Goal: Transaction & Acquisition: Purchase product/service

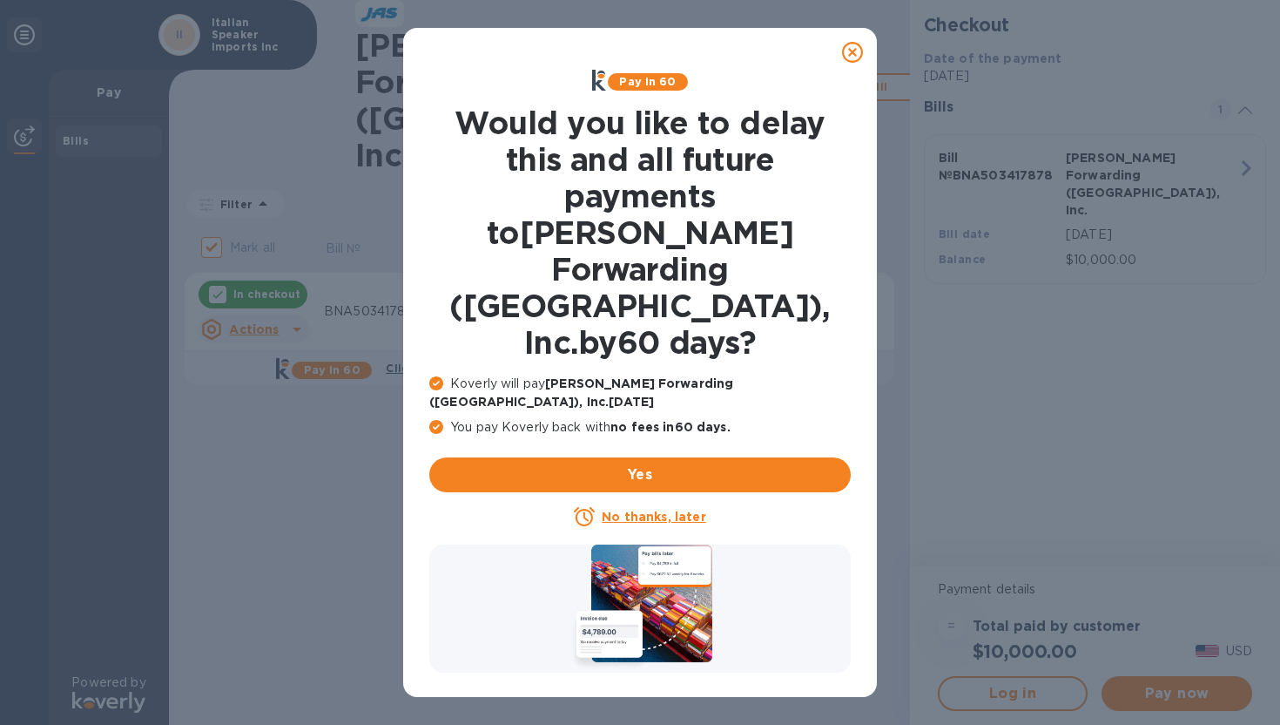
click at [855, 51] on icon at bounding box center [852, 52] width 21 height 21
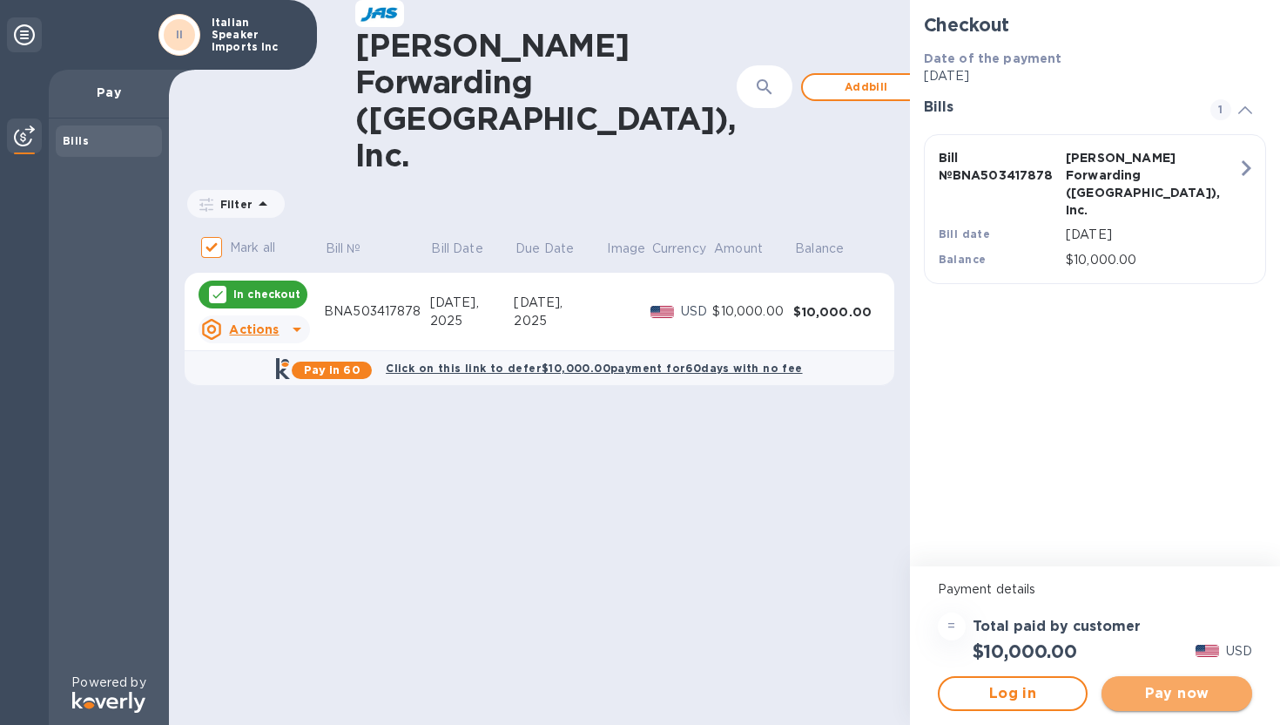
click at [1181, 697] on span "Pay now" at bounding box center [1177, 693] width 123 height 21
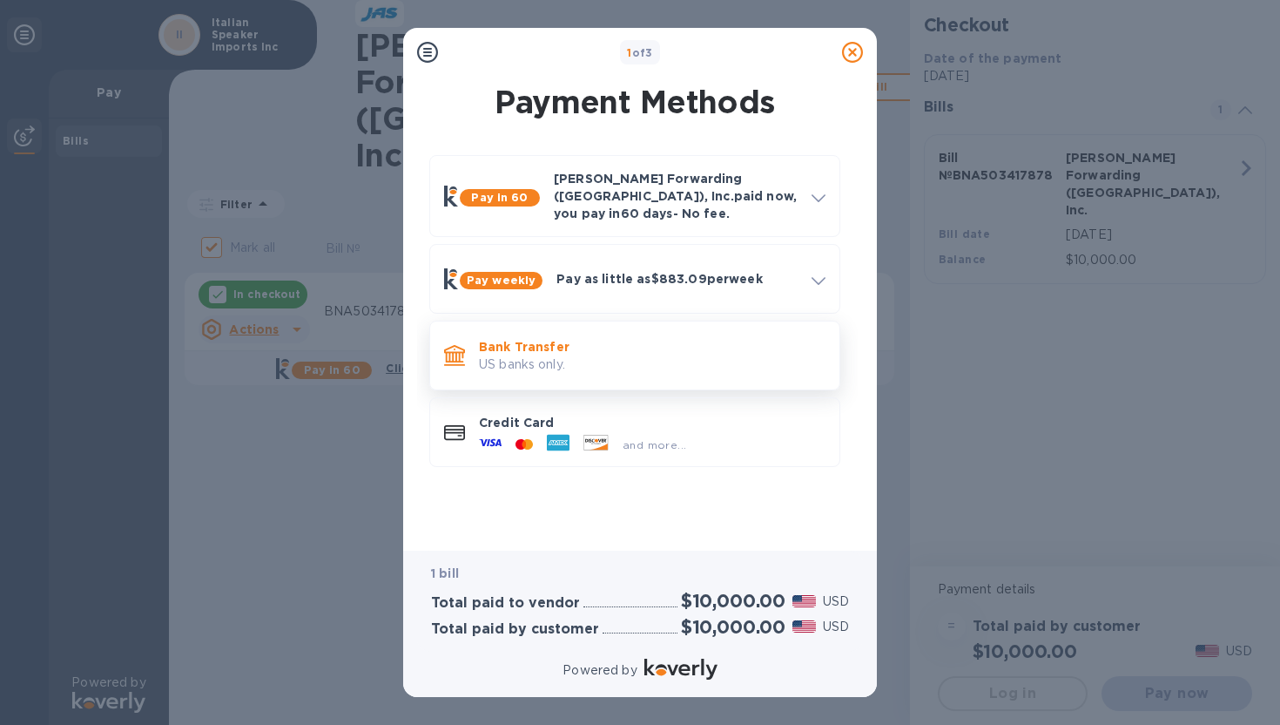
click at [614, 355] on p "US banks only." at bounding box center [652, 364] width 347 height 18
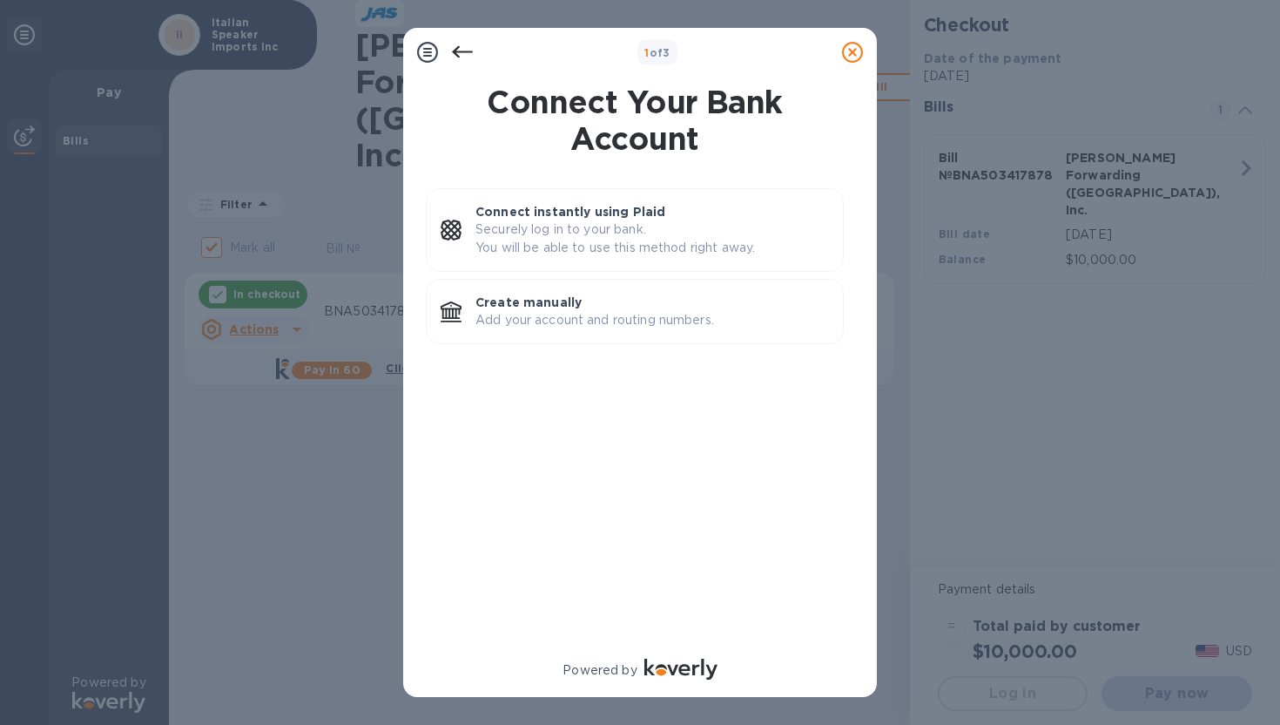
click at [456, 49] on icon at bounding box center [462, 52] width 21 height 12
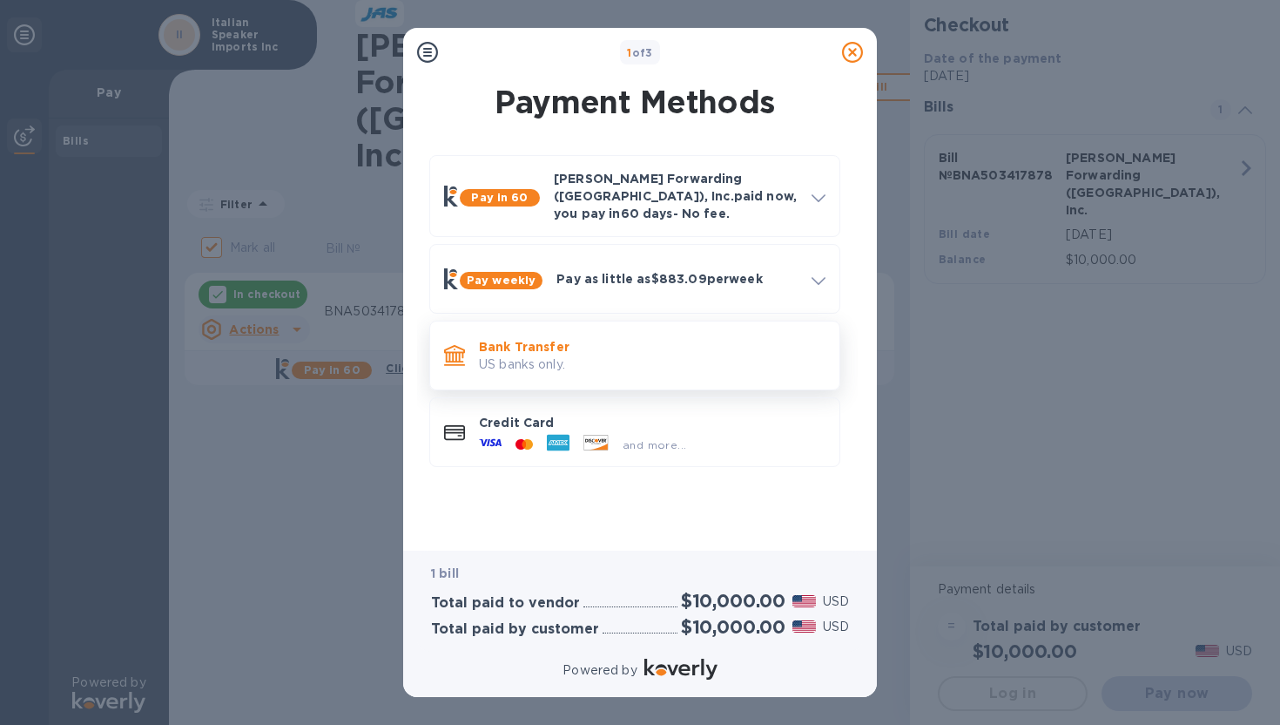
click at [738, 363] on div "Bank Transfer US banks only." at bounding box center [652, 356] width 361 height 50
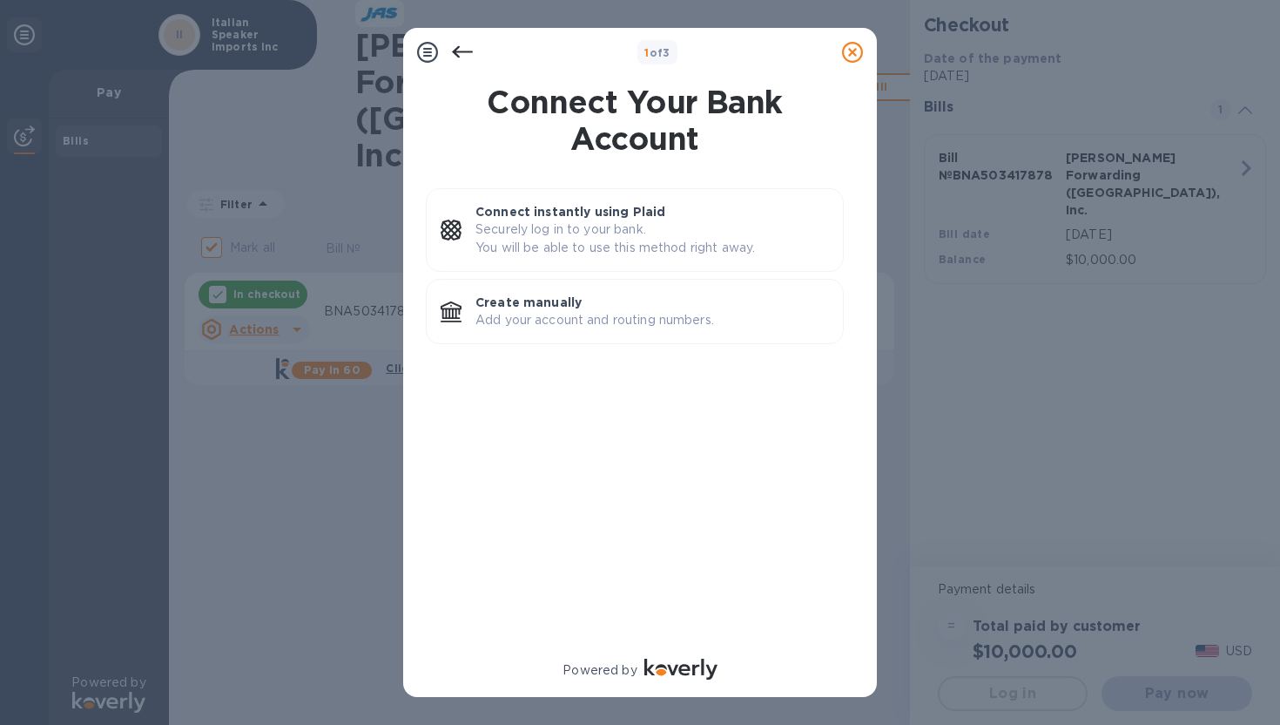
click at [458, 56] on icon at bounding box center [462, 52] width 21 height 12
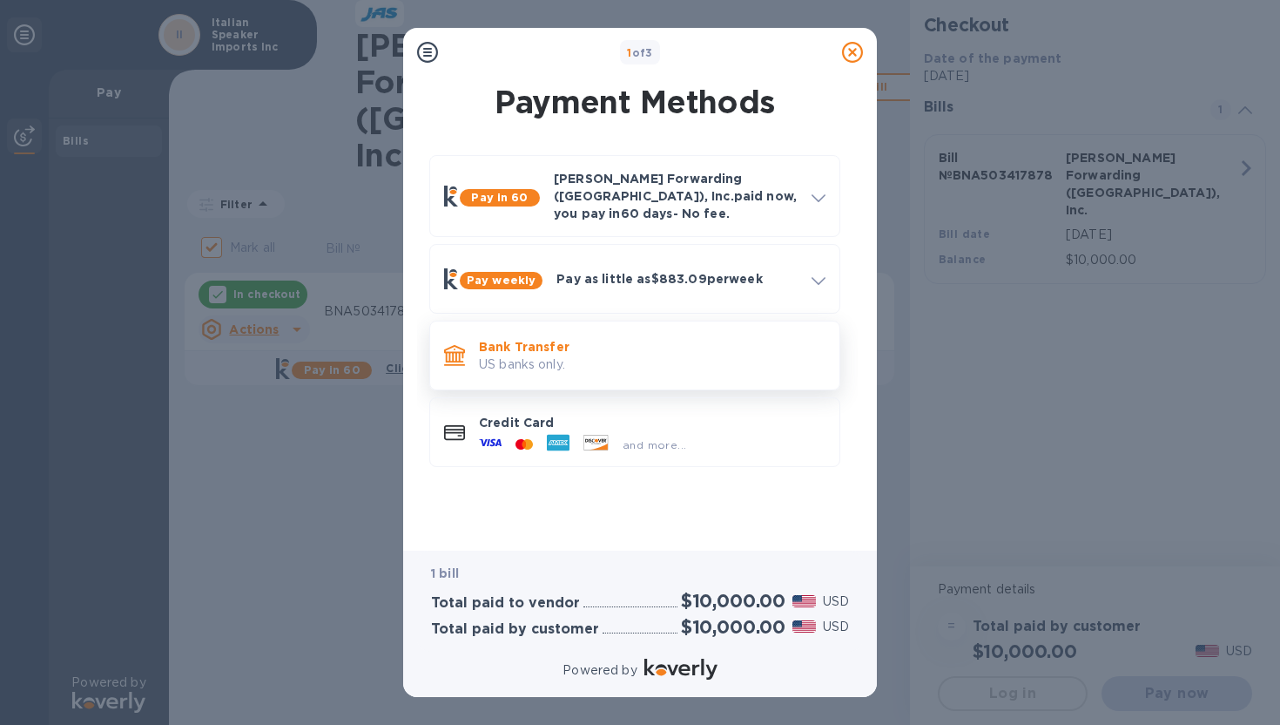
click at [546, 340] on p "Bank Transfer" at bounding box center [652, 346] width 347 height 17
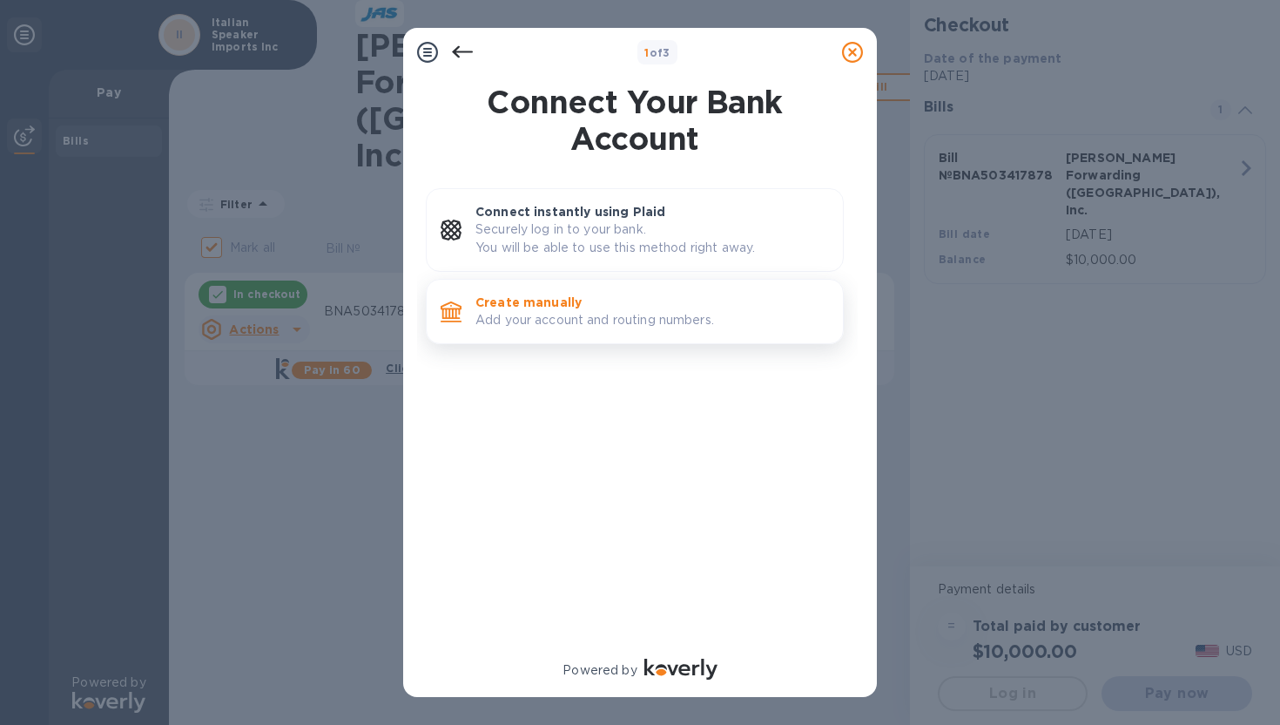
click at [611, 331] on div "Create manually Add your account and routing numbers." at bounding box center [652, 311] width 367 height 50
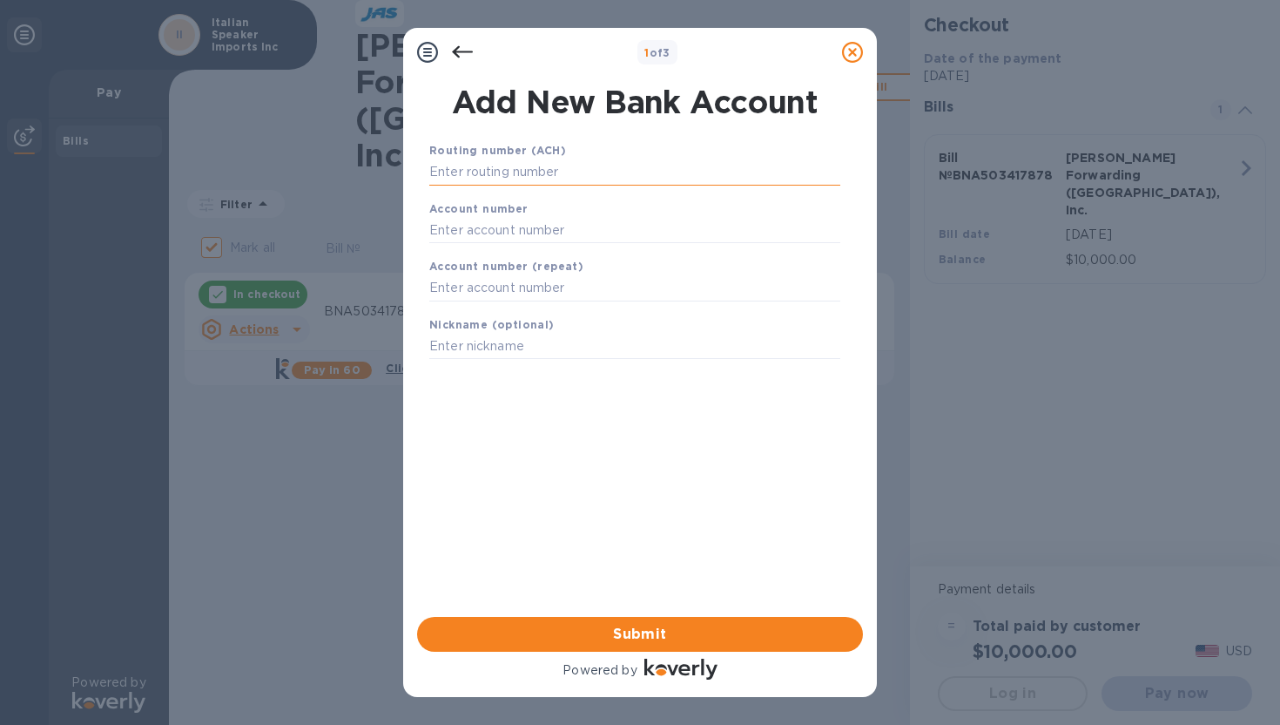
click at [476, 165] on input "text" at bounding box center [634, 172] width 411 height 26
click at [467, 67] on div at bounding box center [462, 52] width 35 height 35
click at [465, 62] on icon at bounding box center [462, 52] width 21 height 21
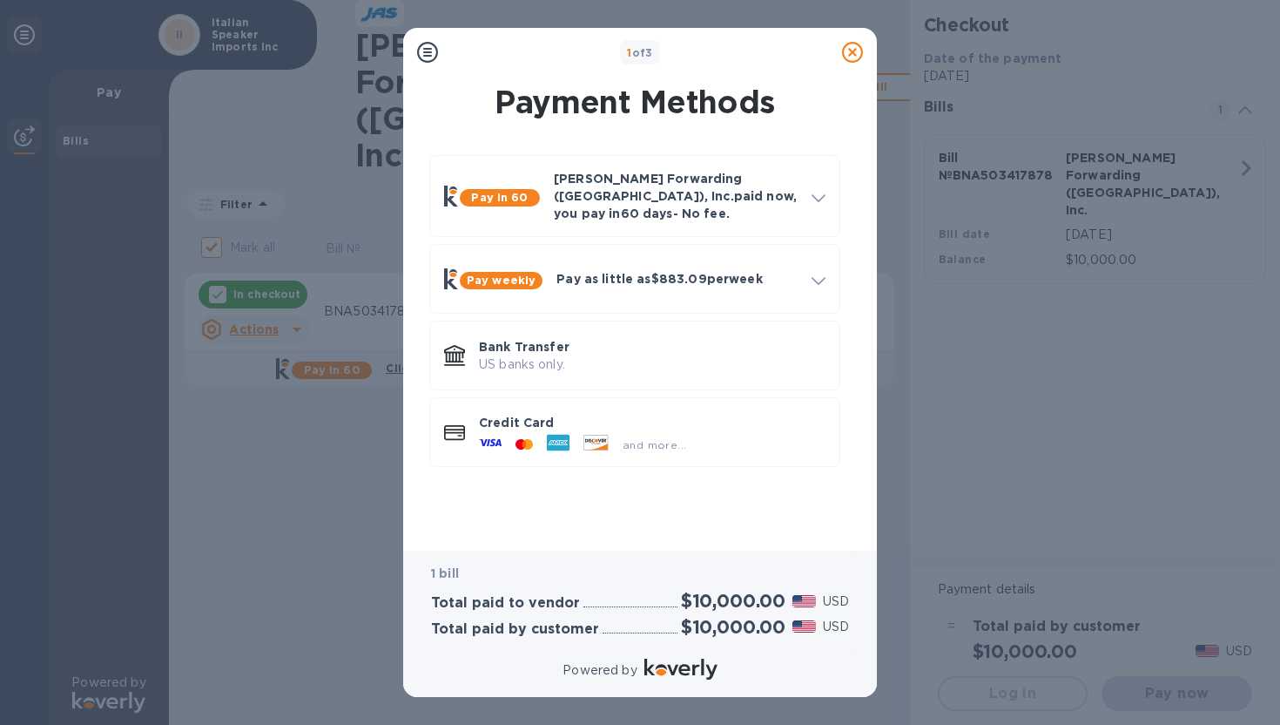
click at [464, 59] on div "1 of 3" at bounding box center [640, 52] width 390 height 25
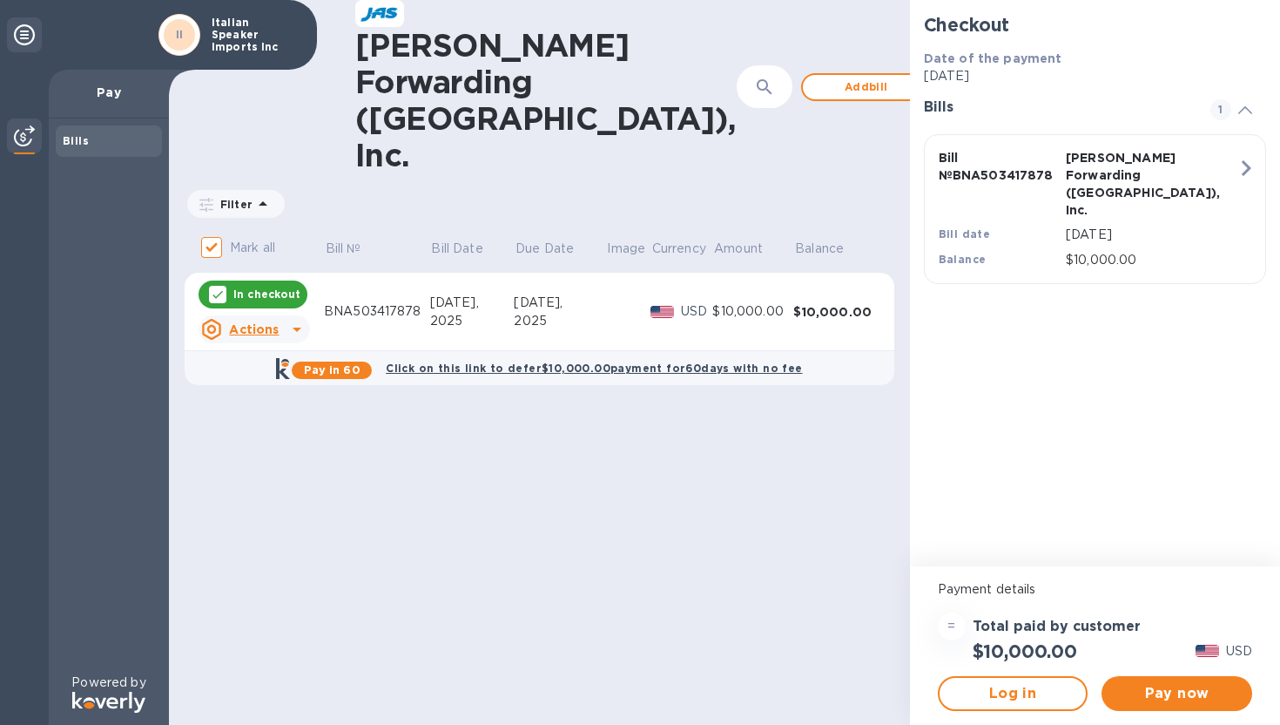
click at [718, 302] on div "$10,000.00" at bounding box center [752, 311] width 81 height 18
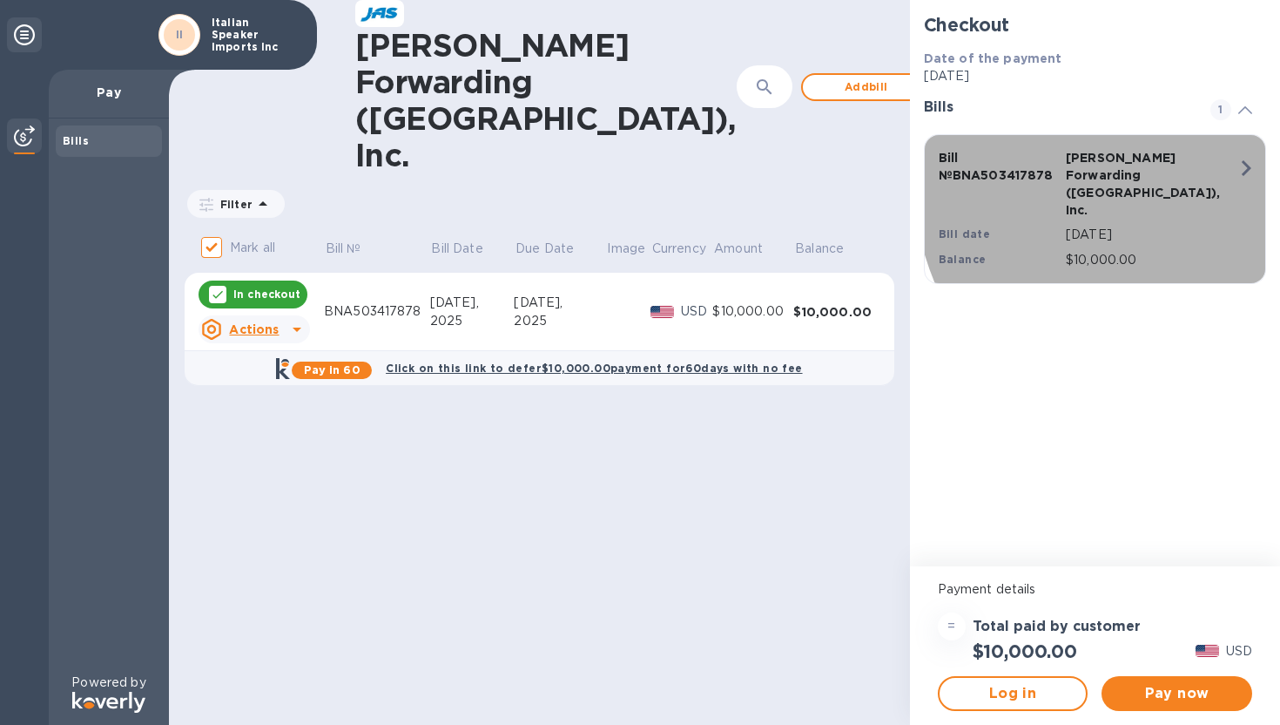
click at [1219, 165] on div "Bill № BNA503417878 [PERSON_NAME] Forwarding ([GEOGRAPHIC_DATA]), Inc. Bill dat…" at bounding box center [1091, 208] width 327 height 141
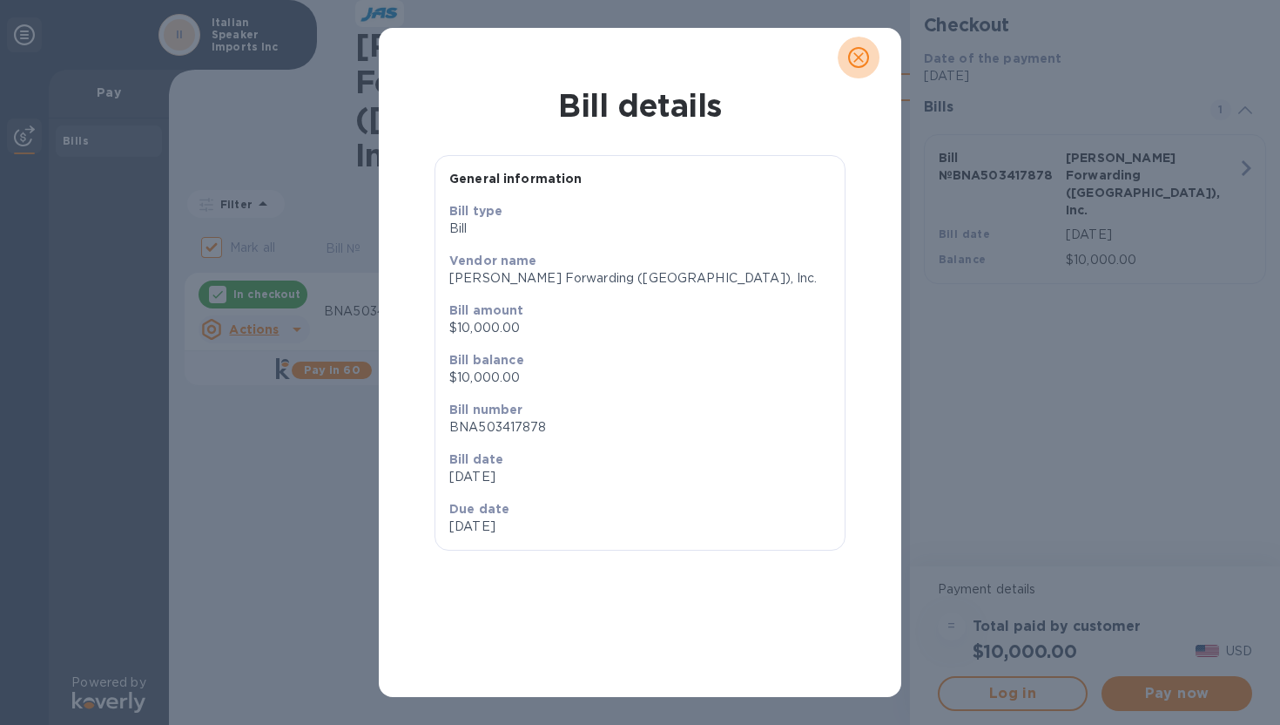
click at [877, 51] on button "close" at bounding box center [859, 58] width 42 height 42
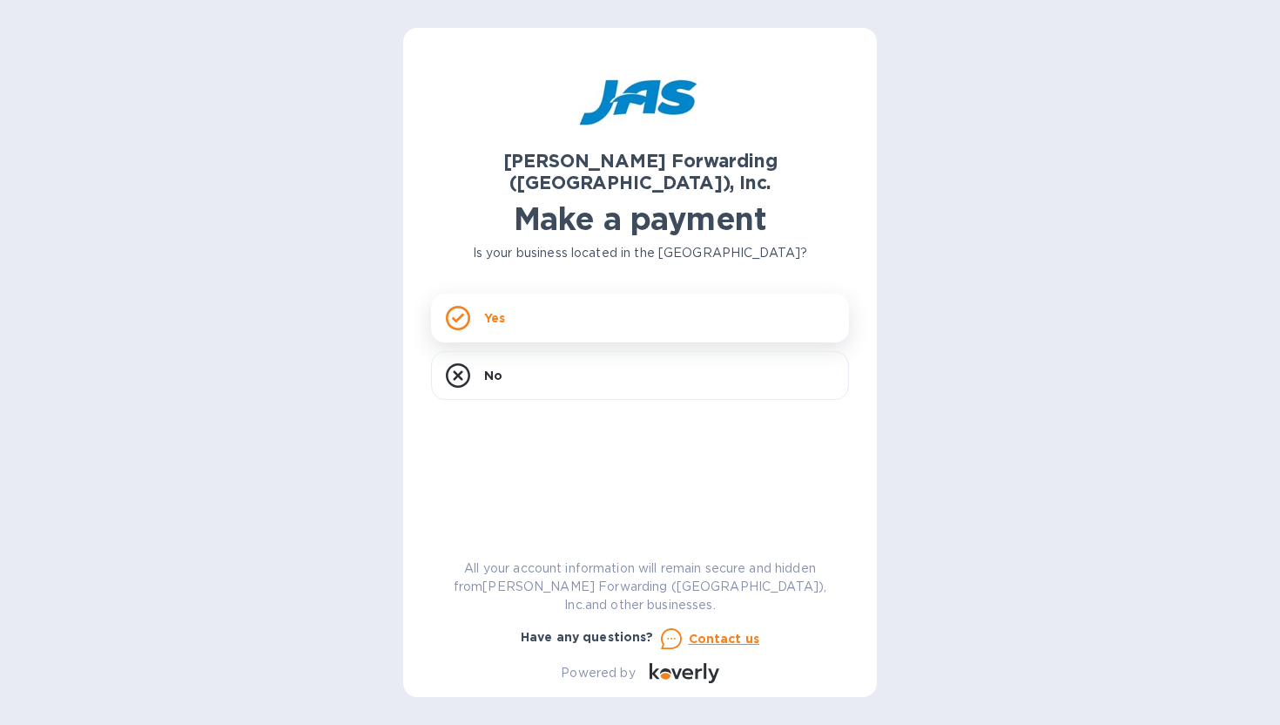
click at [516, 310] on div "Yes" at bounding box center [640, 317] width 418 height 49
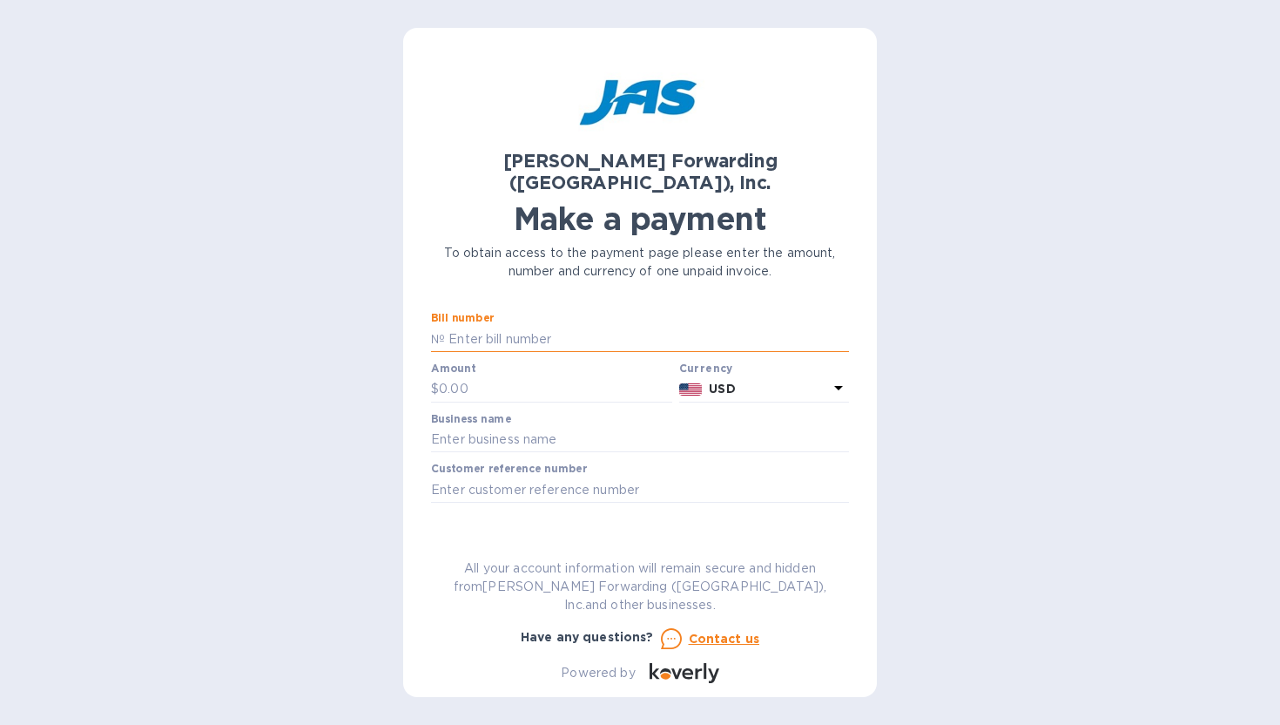
click at [466, 326] on input "text" at bounding box center [647, 339] width 404 height 26
type input "BNA503417878"
click at [513, 376] on input "text" at bounding box center [555, 389] width 233 height 26
paste input "27,302.73"
click at [450, 376] on input "27,302.73" at bounding box center [555, 389] width 233 height 26
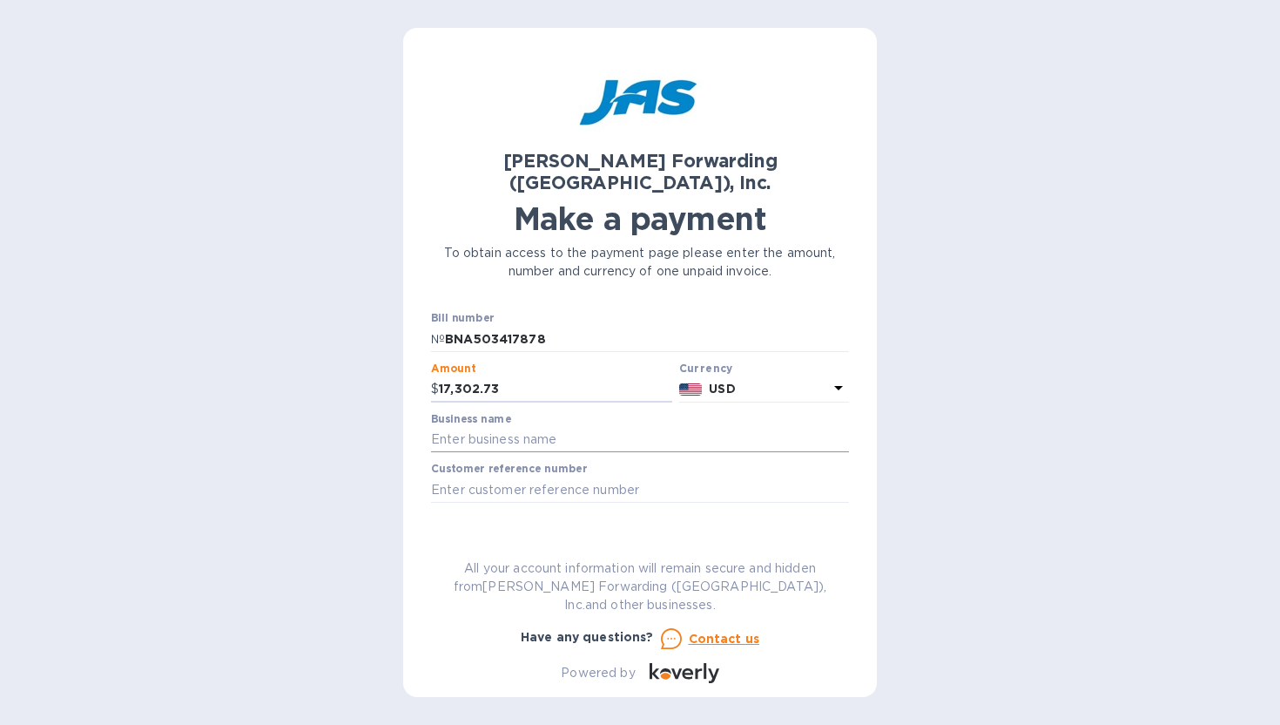
type input "17,302.73"
click at [502, 427] on input "text" at bounding box center [640, 440] width 418 height 26
type input "Italian Speaker Imports Inc"
click at [563, 476] on input "text" at bounding box center [640, 489] width 418 height 26
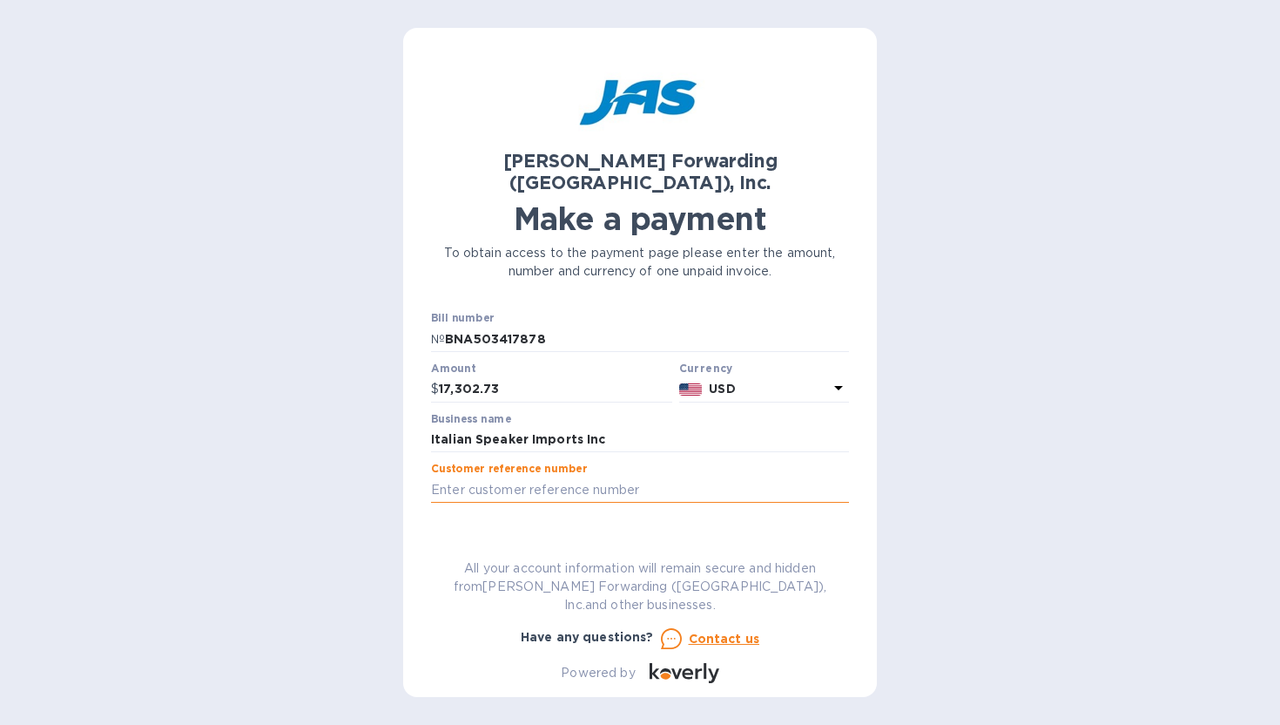
type input "ITASPEAXC - 743/2025"
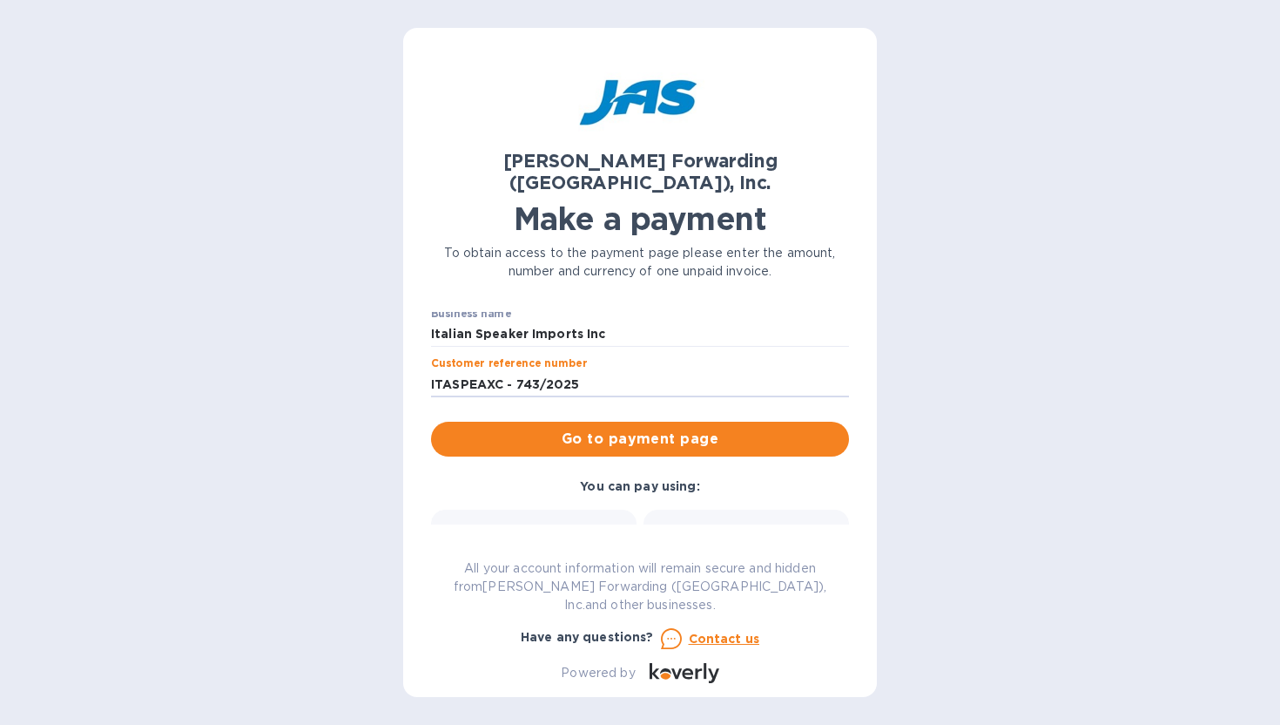
scroll to position [95, 0]
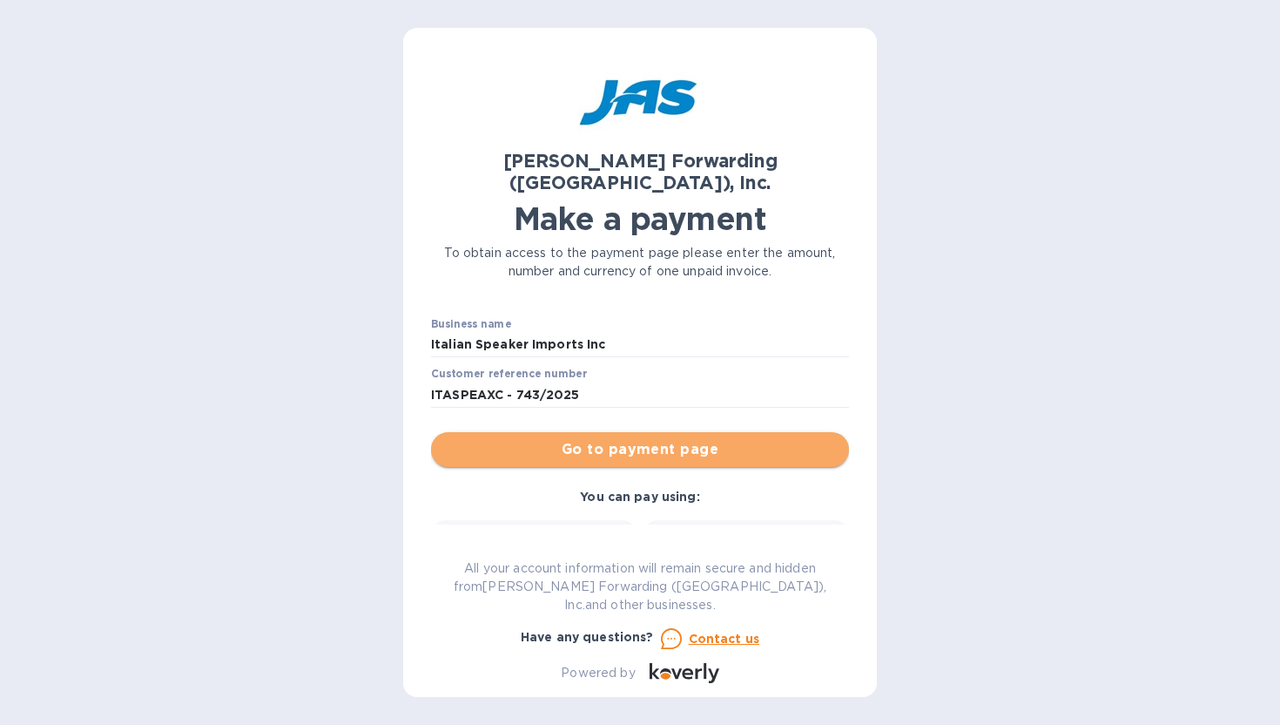
click at [693, 439] on span "Go to payment page" at bounding box center [640, 449] width 390 height 21
